Goal: Find contact information: Find contact information

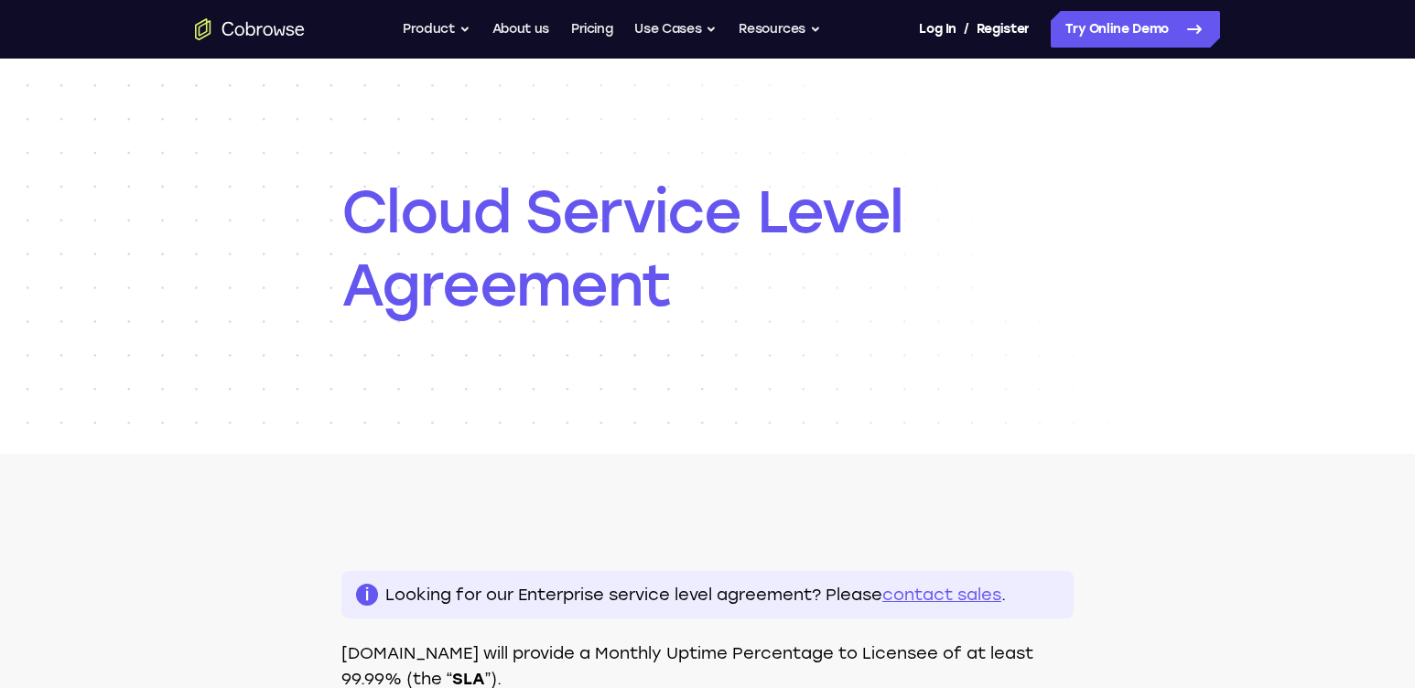
scroll to position [216, 0]
click at [882, 593] on link "contact sales" at bounding box center [941, 595] width 119 height 20
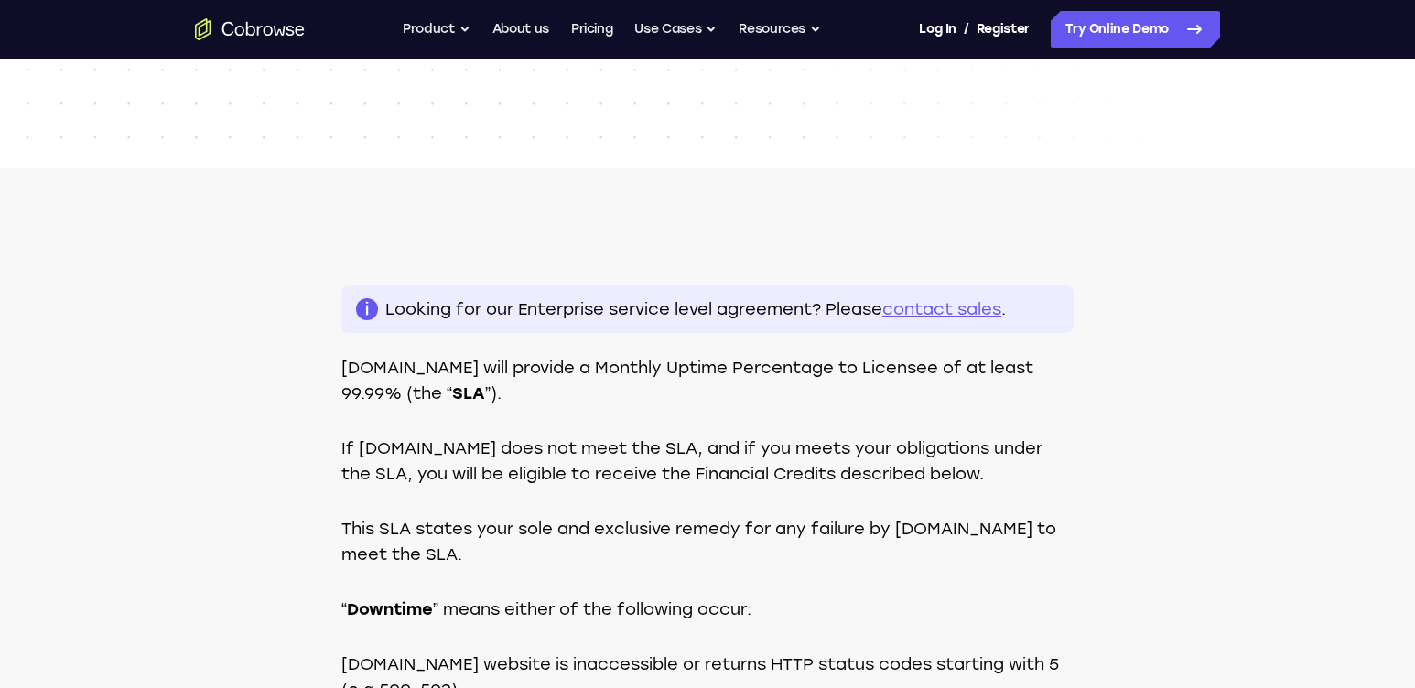
scroll to position [333, 0]
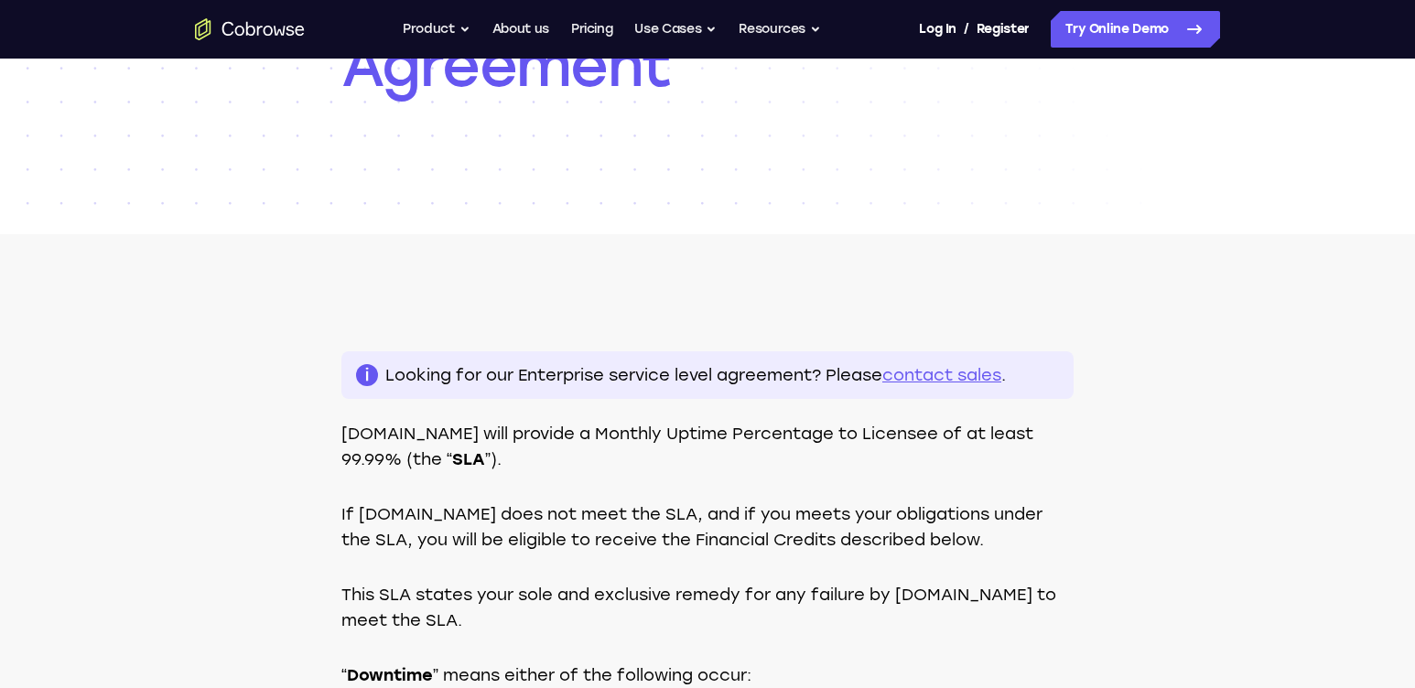
scroll to position [293, 0]
